Goal: Task Accomplishment & Management: Use online tool/utility

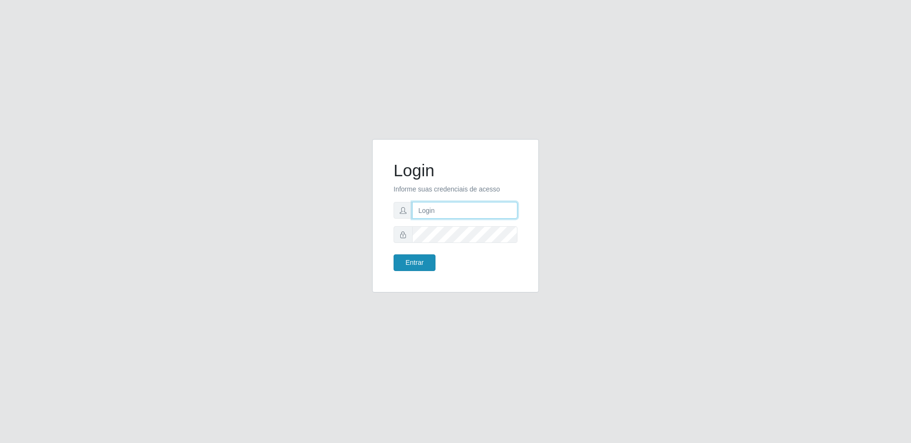
type input "[EMAIL_ADDRESS][DOMAIN_NAME]"
click at [402, 262] on button "Entrar" at bounding box center [414, 262] width 42 height 17
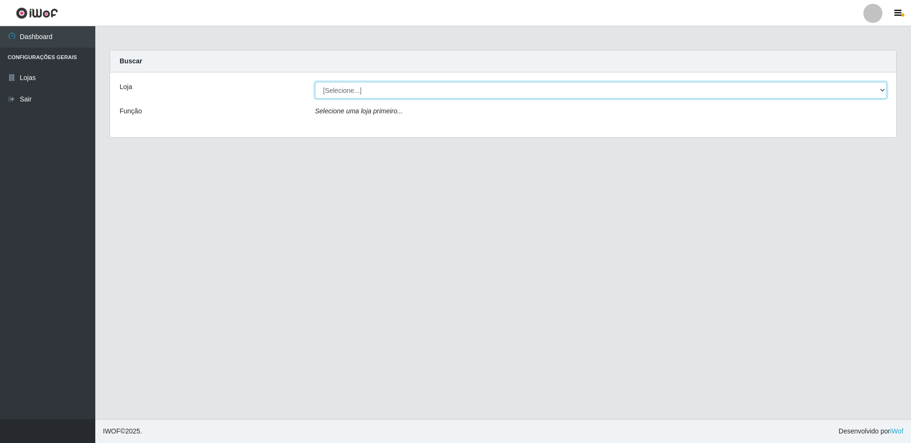
click at [378, 92] on select "[Selecione...] Extrabom - Loja 16 [GEOGRAPHIC_DATA]" at bounding box center [601, 90] width 572 height 17
select select "450"
click at [315, 82] on select "[Selecione...] Extrabom - Loja 16 [GEOGRAPHIC_DATA]" at bounding box center [601, 90] width 572 height 17
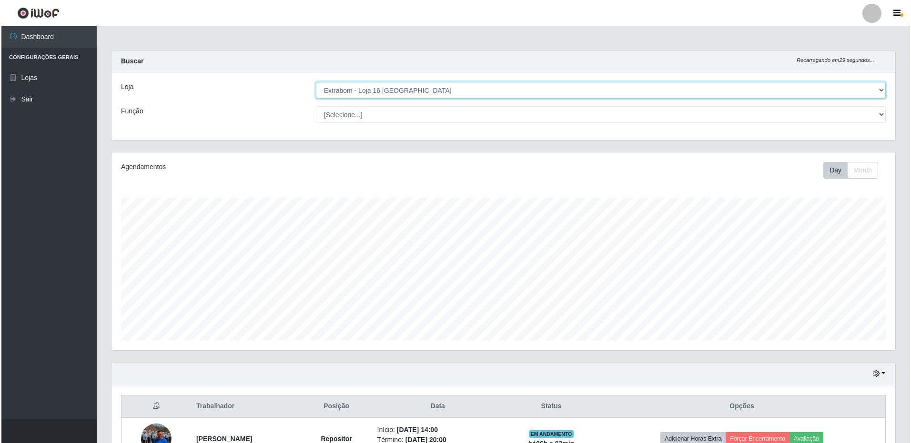
scroll to position [62, 0]
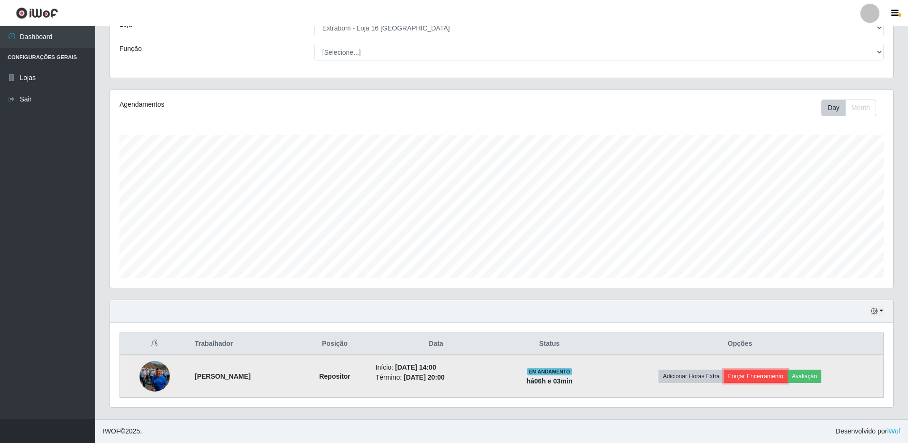
click at [767, 378] on button "Forçar Encerramento" at bounding box center [756, 376] width 64 height 13
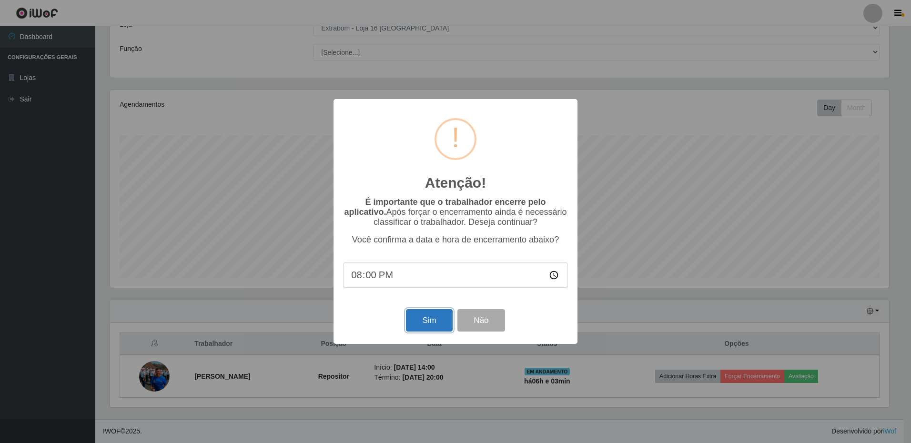
click at [425, 320] on button "Sim" at bounding box center [429, 320] width 46 height 22
